Goal: Transaction & Acquisition: Purchase product/service

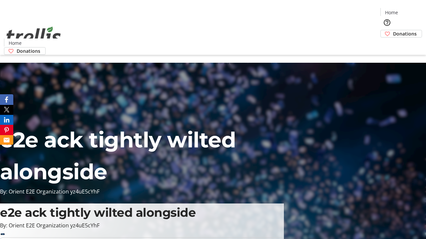
click at [407, 10] on span "Sign Up" at bounding box center [409, 9] width 19 height 8
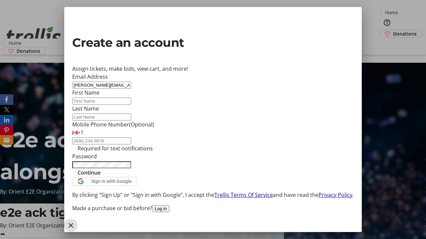
type input "[PERSON_NAME][EMAIL_ADDRESS][DOMAIN_NAME]"
type input "[PERSON_NAME]"
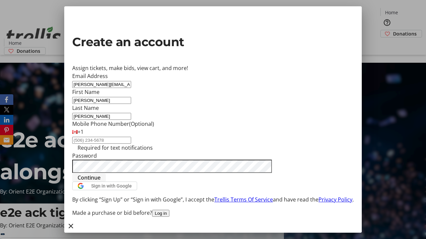
click at [100, 182] on span "Continue" at bounding box center [88, 178] width 23 height 8
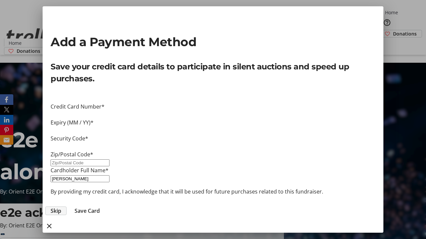
click at [61, 207] on span "Skip" at bounding box center [56, 211] width 11 height 8
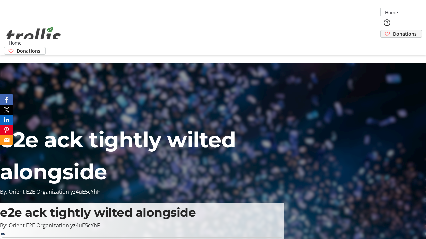
click at [393, 30] on span "Donations" at bounding box center [405, 33] width 24 height 7
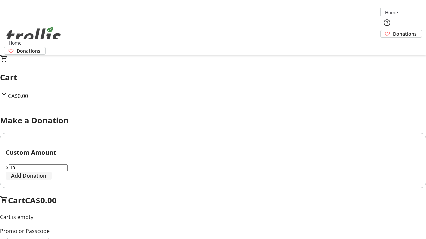
click at [46, 180] on span "Add Donation" at bounding box center [28, 176] width 35 height 8
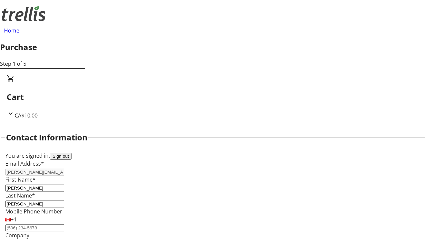
select select "CA"
type input "[STREET_ADDRESS][PERSON_NAME]"
type input "Kelowna"
select select "BC"
type input "Kelowna"
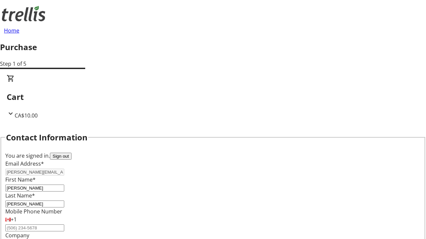
type input "V1Y 0C2"
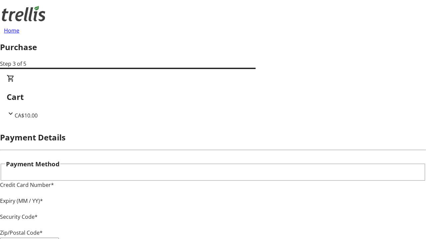
type input "V1Y 0C2"
